Goal: Find specific page/section: Find specific page/section

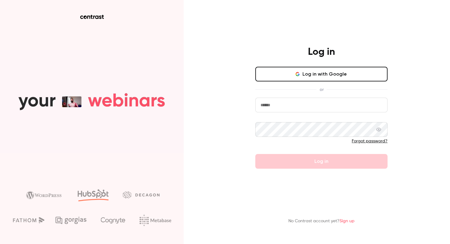
type input "**********"
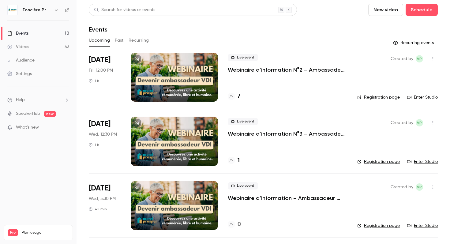
click at [117, 42] on button "Past" at bounding box center [119, 40] width 9 height 10
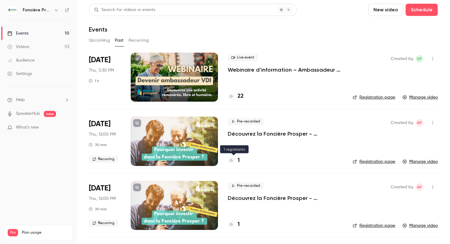
click at [232, 158] on icon at bounding box center [231, 160] width 4 height 4
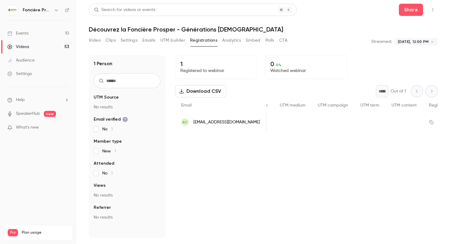
scroll to position [0, 240]
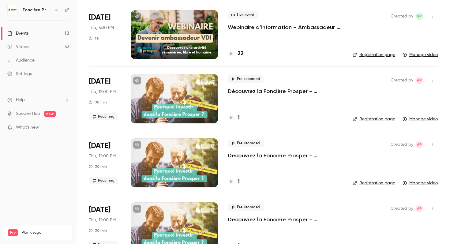
scroll to position [44, 0]
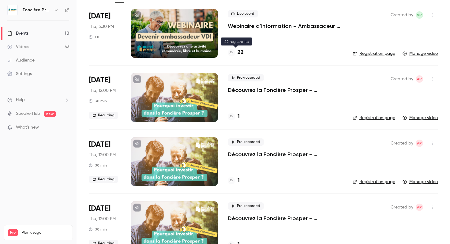
click at [237, 51] on h4 "22" at bounding box center [240, 52] width 6 height 8
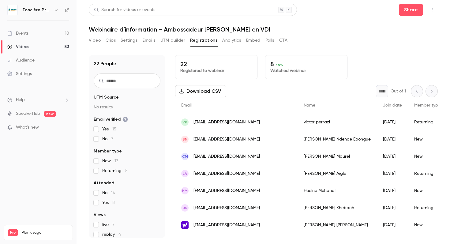
click at [277, 65] on span "36 %" at bounding box center [279, 65] width 8 height 4
click at [273, 69] on p "Watched webinar" at bounding box center [306, 71] width 72 height 6
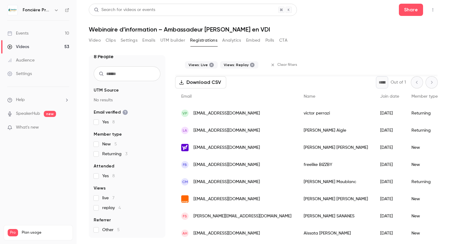
scroll to position [32, 0]
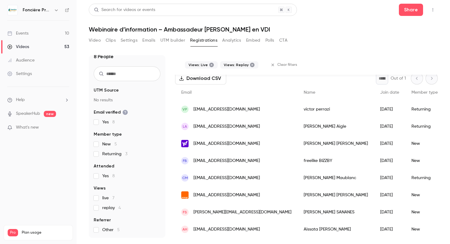
click at [108, 229] on span "Other 5" at bounding box center [110, 230] width 17 height 6
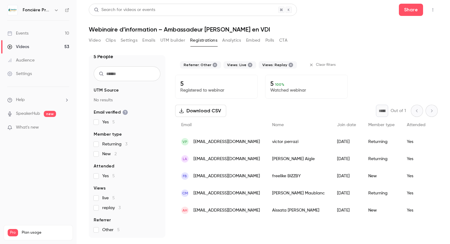
scroll to position [0, 0]
click at [31, 48] on link "Videos 53" at bounding box center [38, 46] width 76 height 13
